Goal: Task Accomplishment & Management: Manage account settings

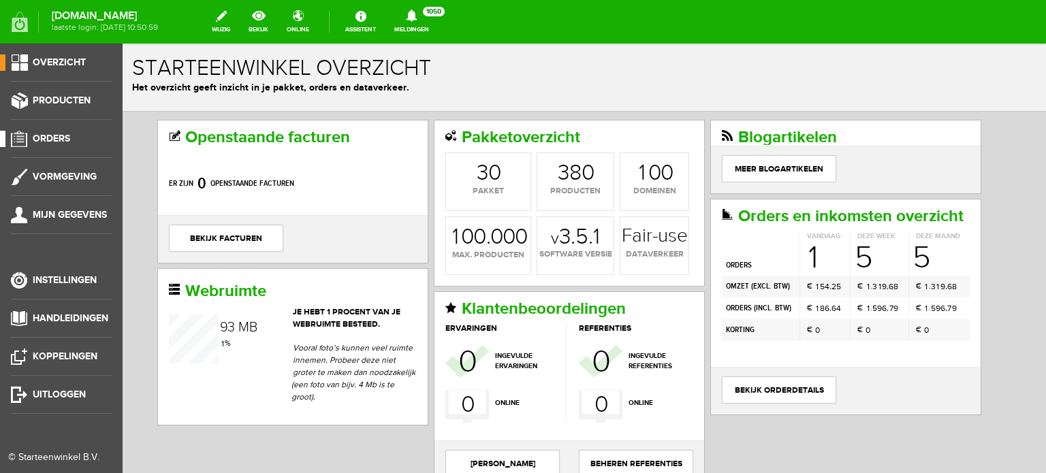
click at [63, 138] on span "Orders" at bounding box center [51, 139] width 37 height 12
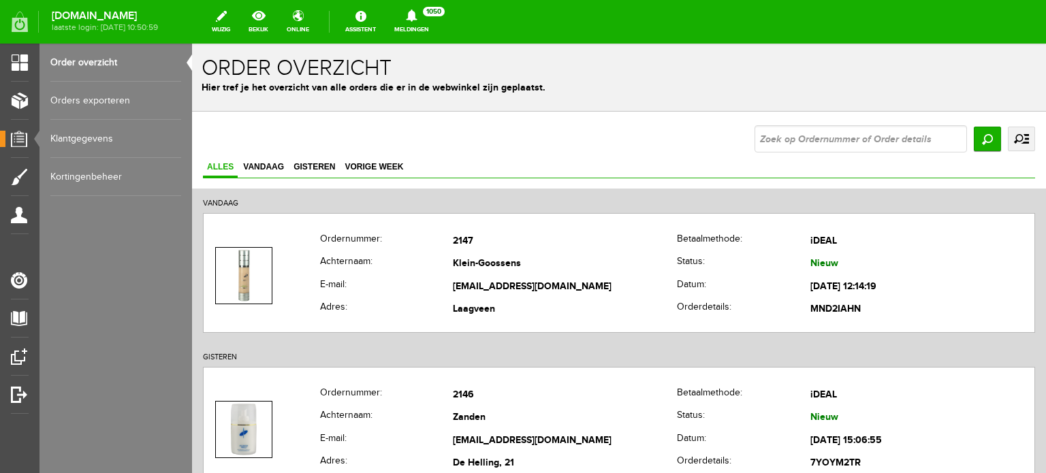
scroll to position [27, 0]
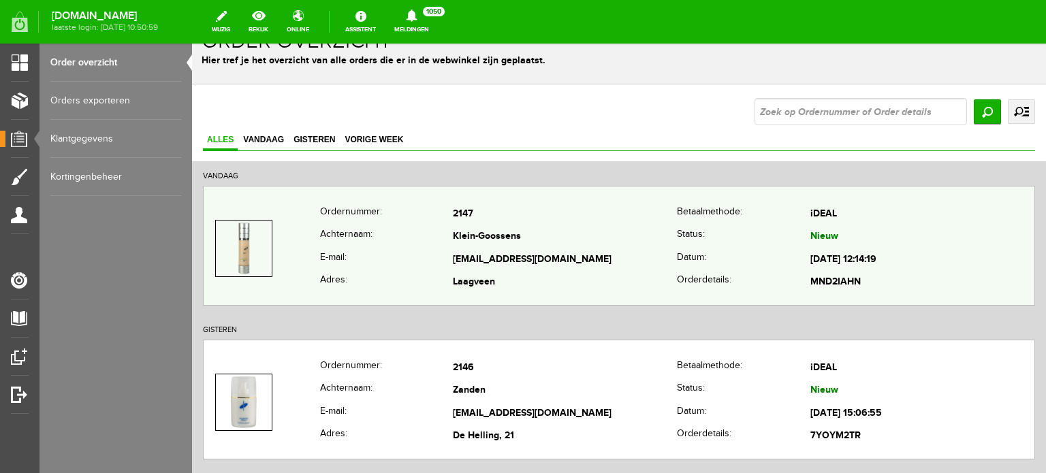
click at [469, 261] on td "[EMAIL_ADDRESS][DOMAIN_NAME]" at bounding box center [565, 260] width 224 height 23
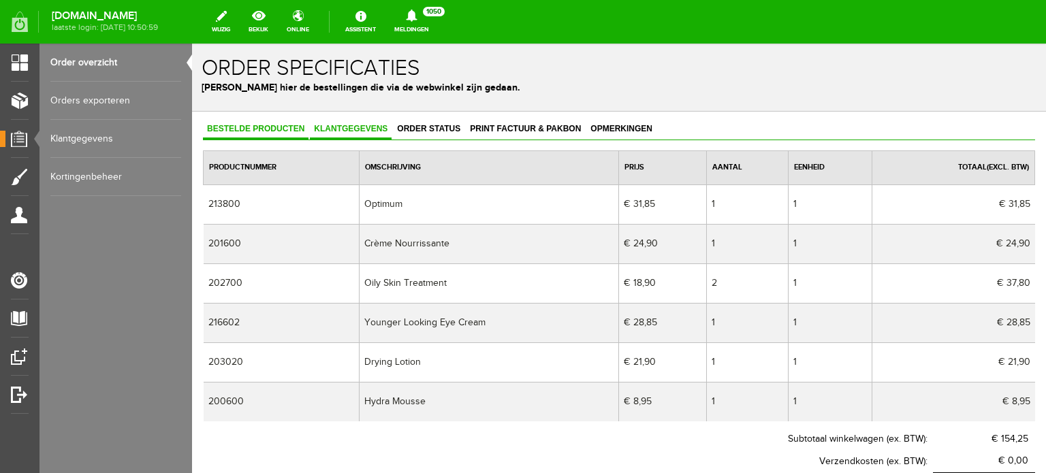
click at [339, 129] on span "Klantgegevens" at bounding box center [351, 129] width 82 height 10
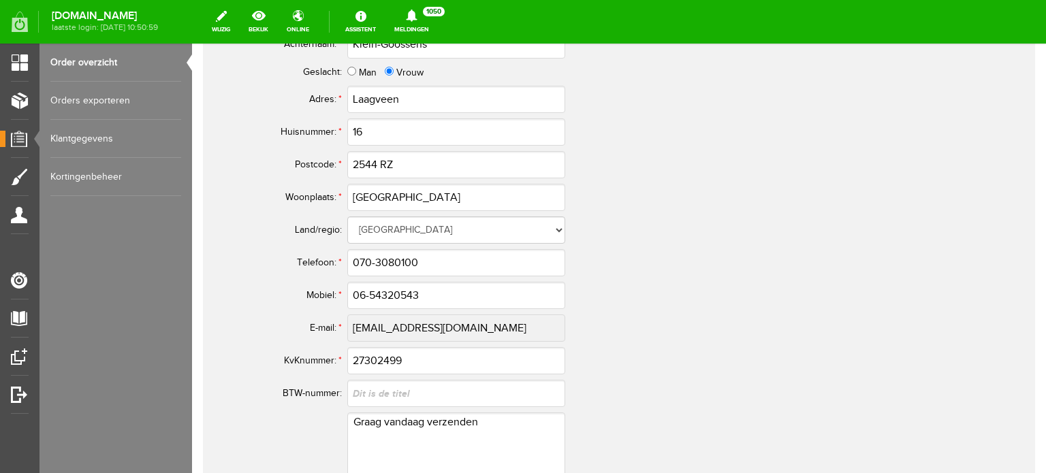
scroll to position [807, 0]
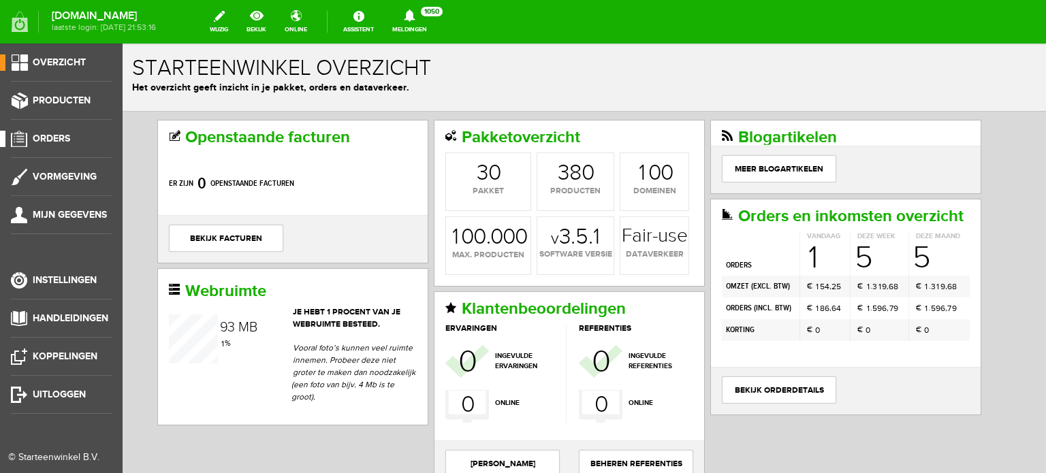
click at [57, 137] on span "Orders" at bounding box center [51, 139] width 37 height 12
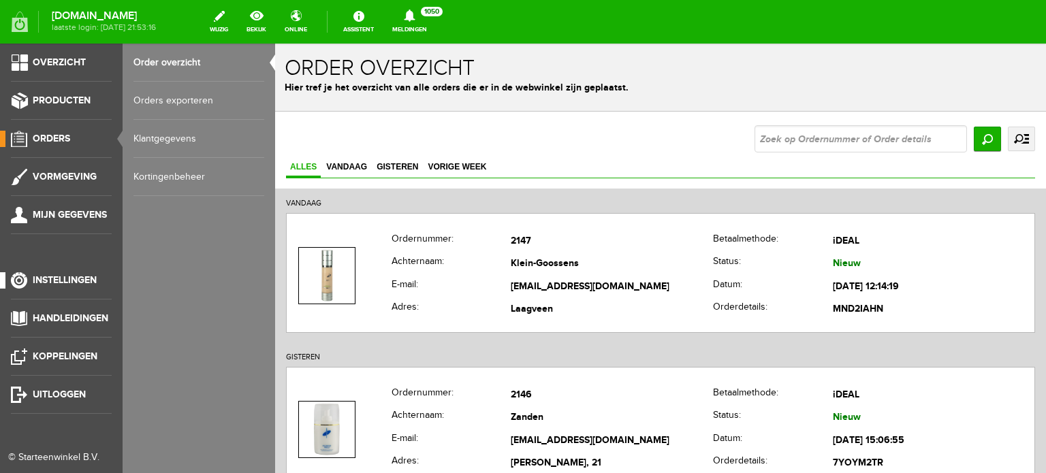
click at [68, 280] on span "Instellingen" at bounding box center [65, 280] width 64 height 12
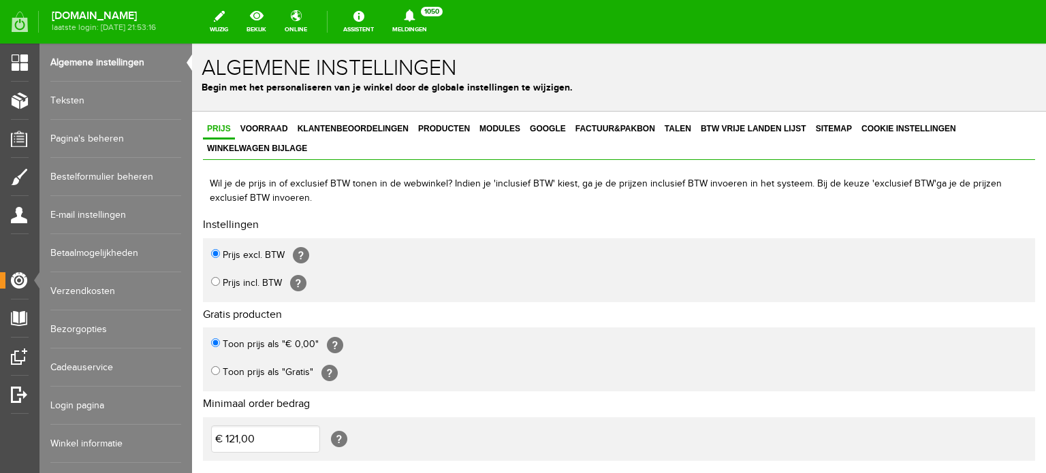
click at [97, 405] on link "Login pagina" at bounding box center [115, 406] width 131 height 38
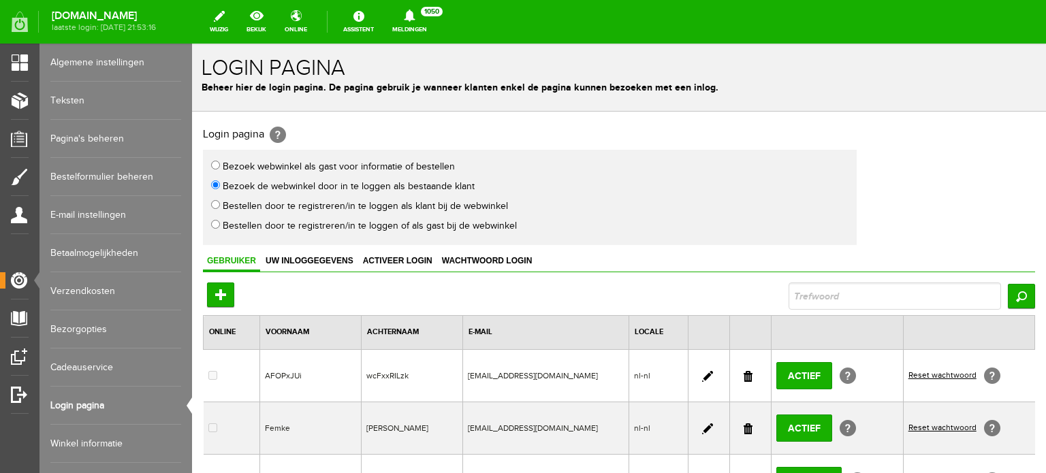
click at [744, 376] on link at bounding box center [748, 376] width 9 height 11
